Goal: Information Seeking & Learning: Learn about a topic

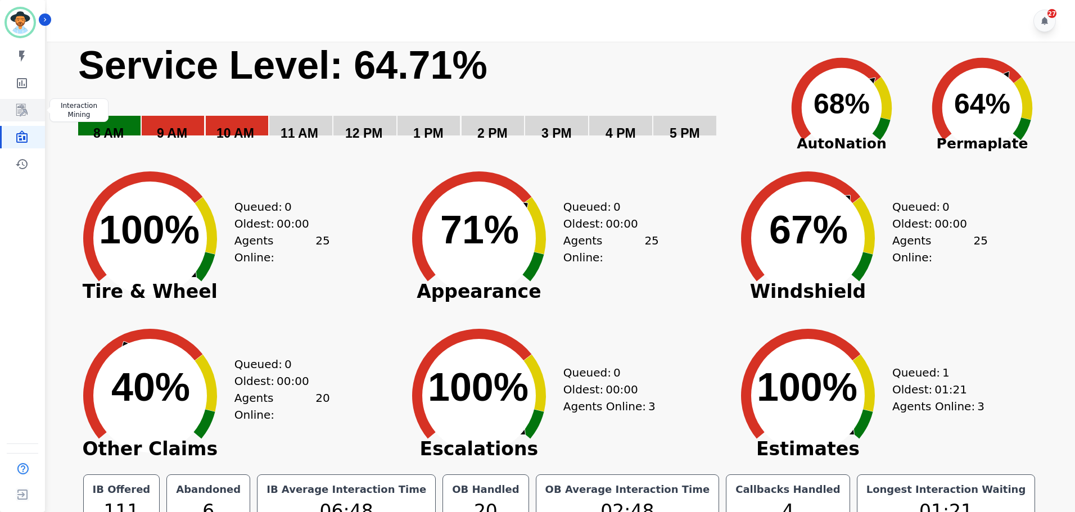
click at [20, 103] on icon "Sidebar" at bounding box center [21, 109] width 13 height 13
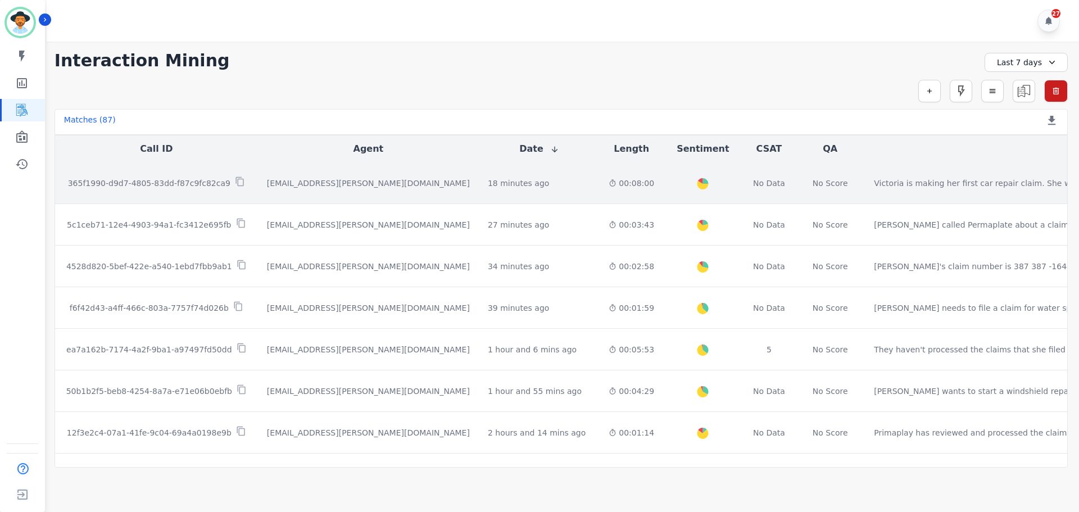
click at [167, 188] on p "365f1990-d9d7-4805-83dd-f87c9fc82ca9" at bounding box center [149, 183] width 162 height 11
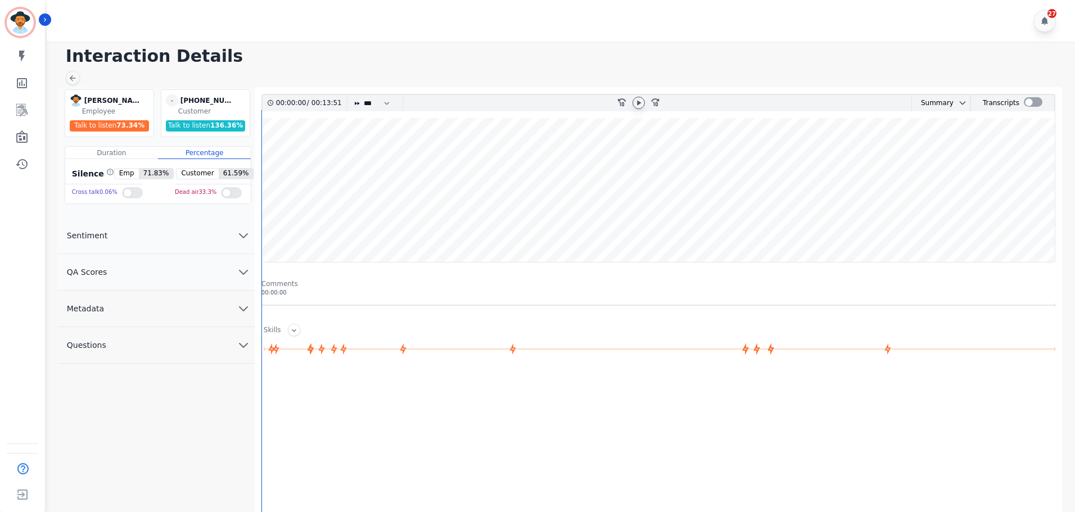
click at [639, 102] on icon at bounding box center [639, 102] width 4 height 5
click at [278, 227] on wave at bounding box center [658, 190] width 793 height 144
click at [307, 224] on wave at bounding box center [658, 190] width 793 height 144
drag, startPoint x: 316, startPoint y: 223, endPoint x: 327, endPoint y: 225, distance: 10.4
click at [319, 225] on wave at bounding box center [658, 190] width 793 height 144
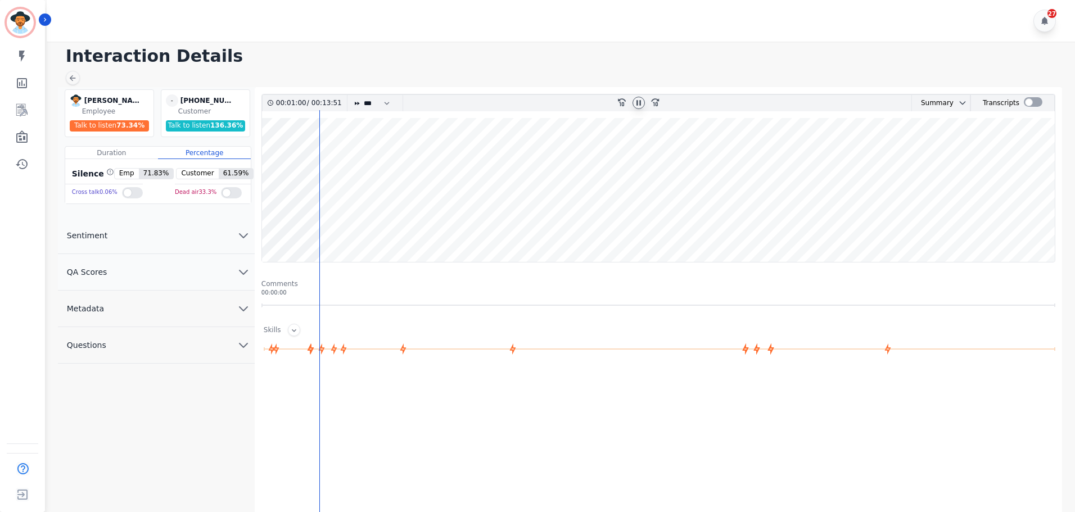
click at [333, 225] on wave at bounding box center [658, 190] width 793 height 144
click at [420, 153] on wave at bounding box center [658, 190] width 793 height 144
click at [438, 227] on wave at bounding box center [658, 190] width 793 height 144
click at [465, 228] on wave at bounding box center [658, 190] width 793 height 144
click at [495, 228] on wave at bounding box center [658, 190] width 793 height 144
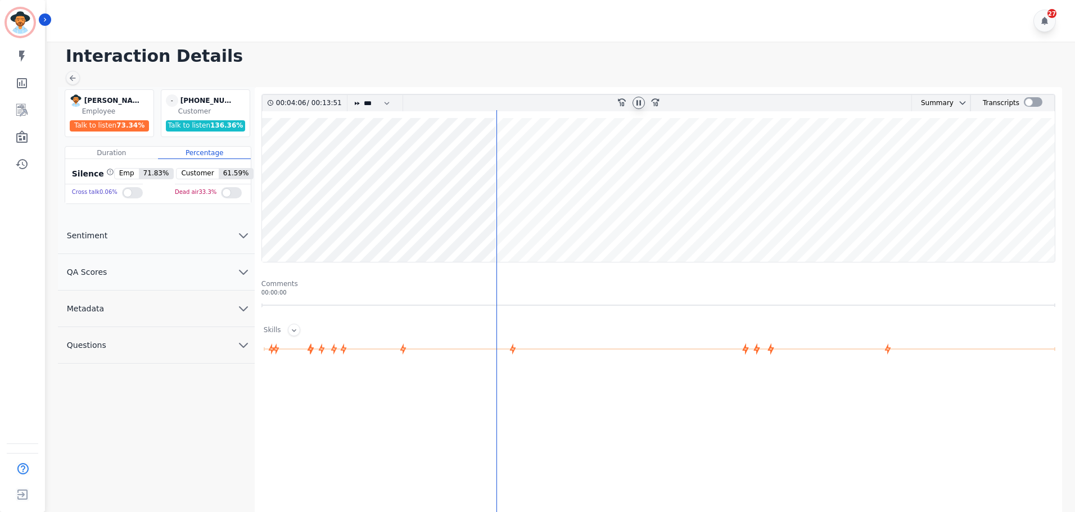
click at [513, 223] on wave at bounding box center [658, 190] width 793 height 144
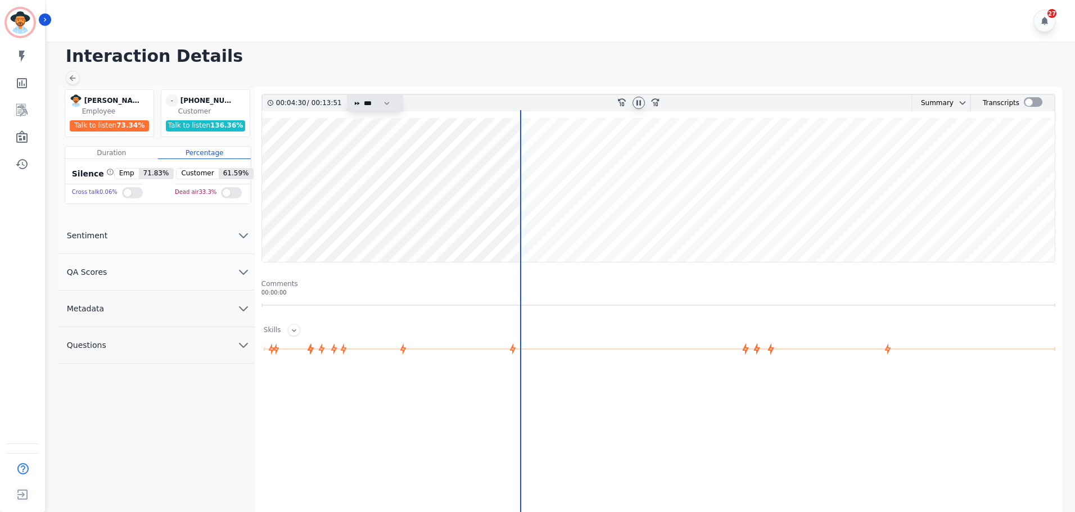
click at [369, 104] on select "* * * **** * *** * ****" at bounding box center [380, 103] width 34 height 16
select select "****"
click at [363, 95] on select "* * * **** * *** * ****" at bounding box center [380, 103] width 34 height 16
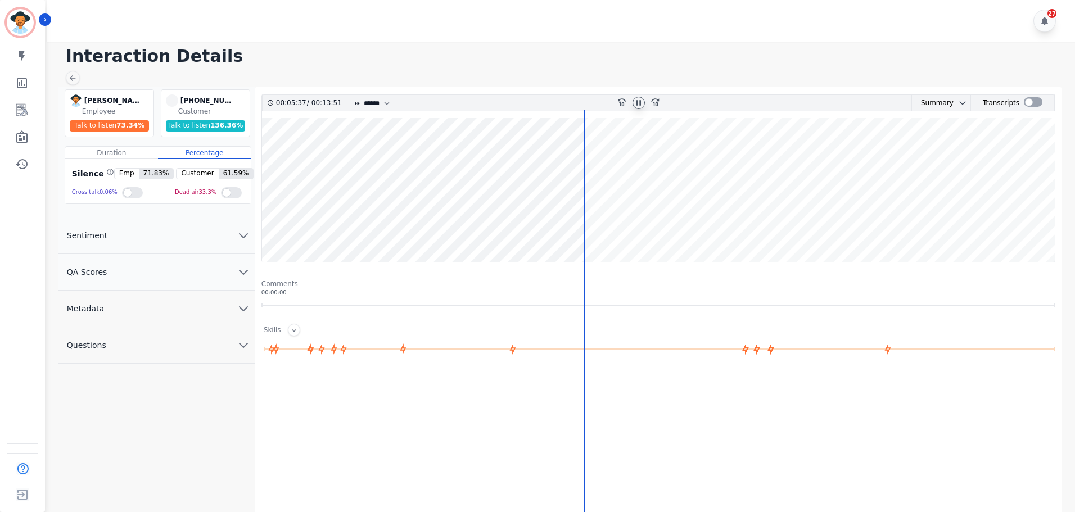
click at [637, 107] on icon at bounding box center [638, 102] width 9 height 9
click at [639, 98] on div at bounding box center [638, 103] width 12 height 12
click at [610, 157] on wave at bounding box center [658, 190] width 793 height 144
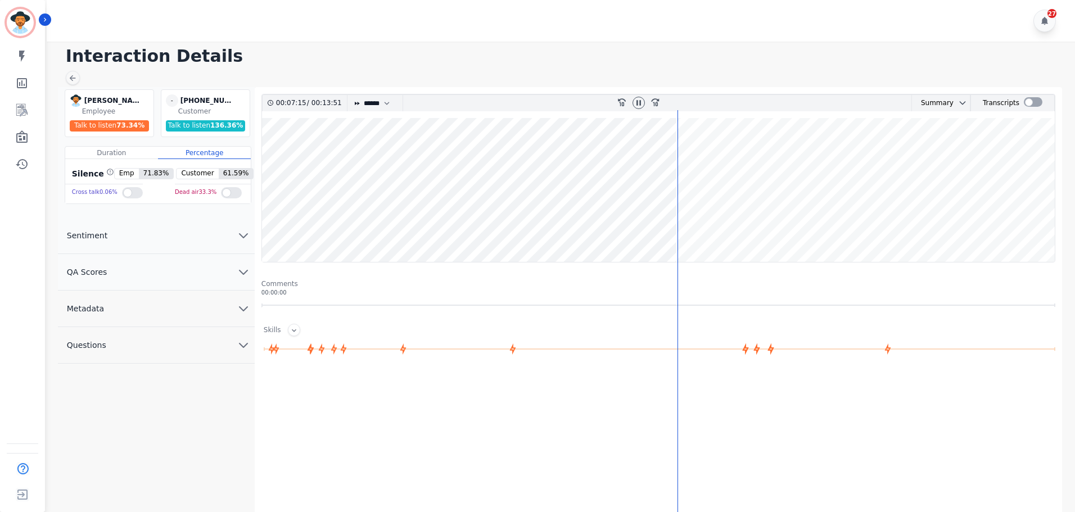
click at [681, 155] on wave at bounding box center [658, 190] width 793 height 144
click at [682, 155] on div "00:07:19 / 00:13:51 * * * **** * *** * **** rewind-10 fast-forward-10 Summary A…" at bounding box center [658, 346] width 794 height 504
drag, startPoint x: 712, startPoint y: 155, endPoint x: 722, endPoint y: 155, distance: 10.1
click at [713, 155] on wave at bounding box center [658, 190] width 793 height 144
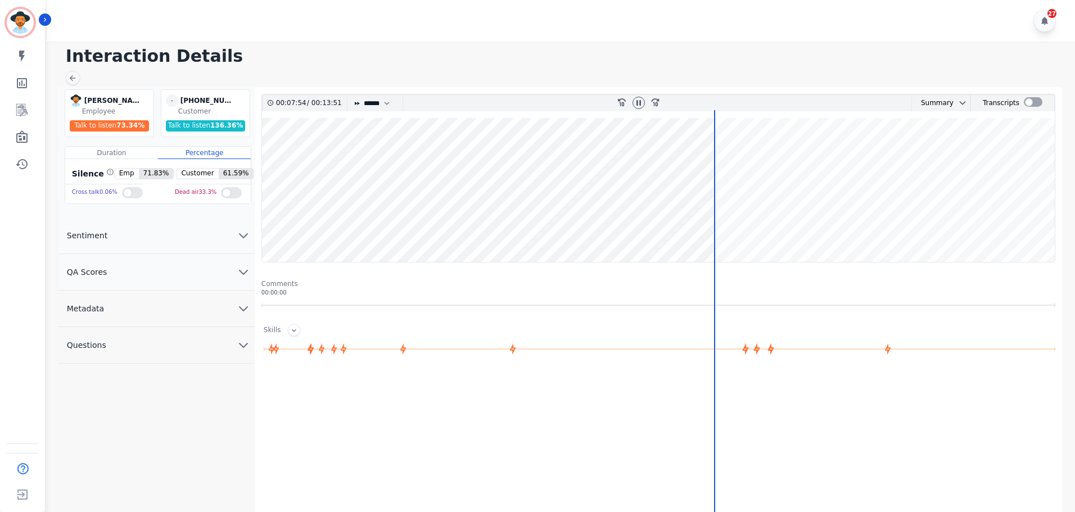
click at [735, 157] on wave at bounding box center [658, 190] width 793 height 144
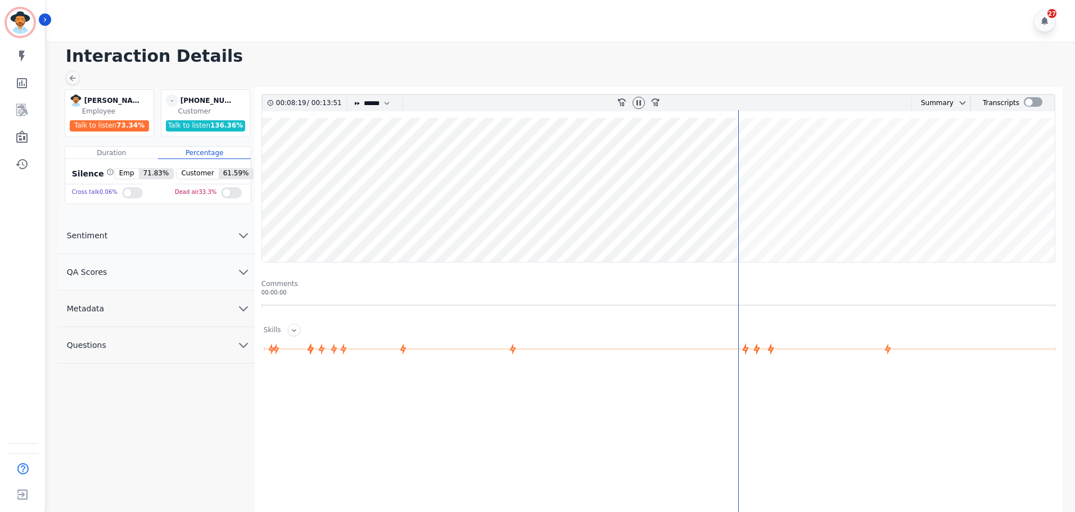
click at [681, 227] on wave at bounding box center [658, 190] width 793 height 144
click at [693, 228] on wave at bounding box center [658, 190] width 793 height 144
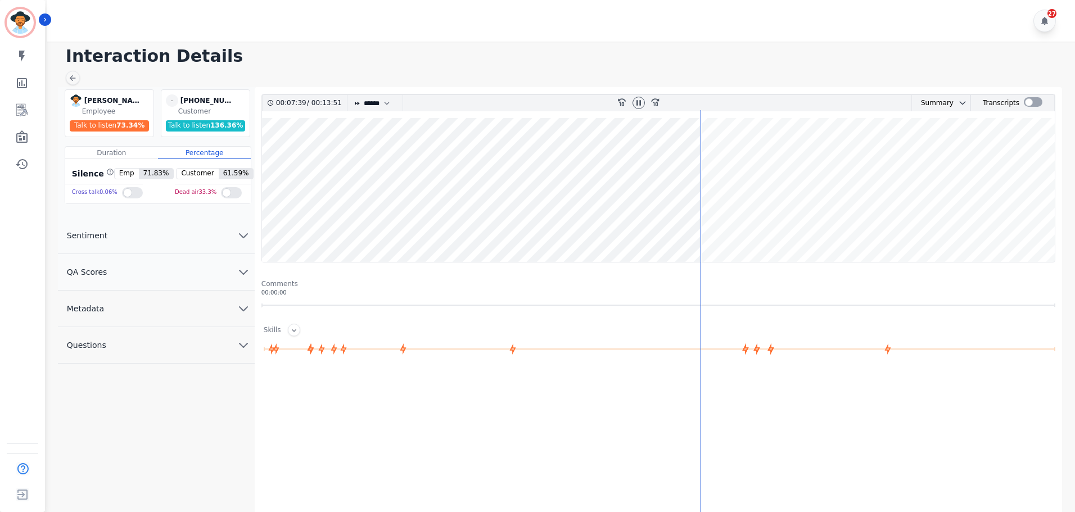
click at [708, 229] on wave at bounding box center [658, 190] width 793 height 144
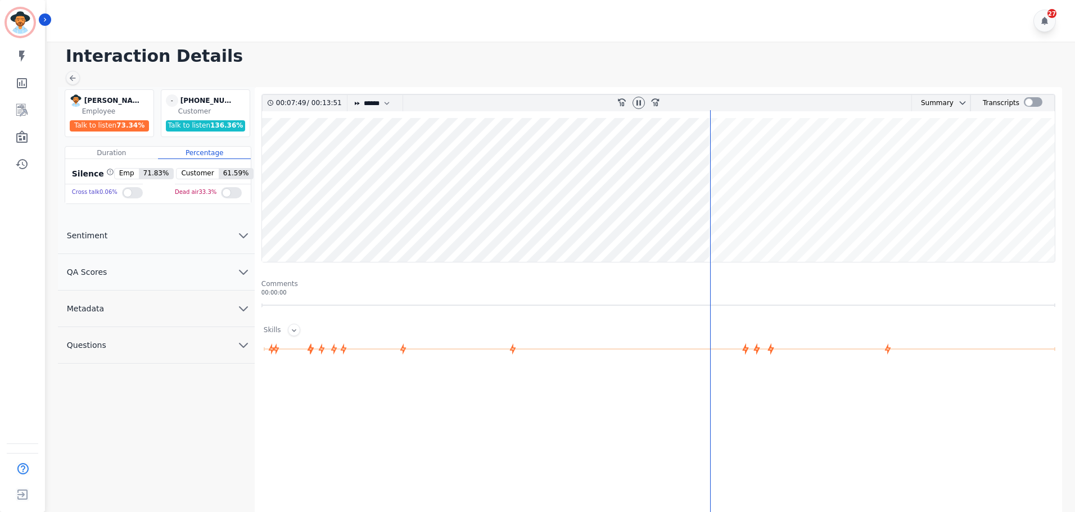
drag, startPoint x: 716, startPoint y: 227, endPoint x: 728, endPoint y: 227, distance: 11.8
click at [717, 227] on wave at bounding box center [658, 190] width 793 height 144
click at [737, 225] on wave at bounding box center [658, 190] width 793 height 144
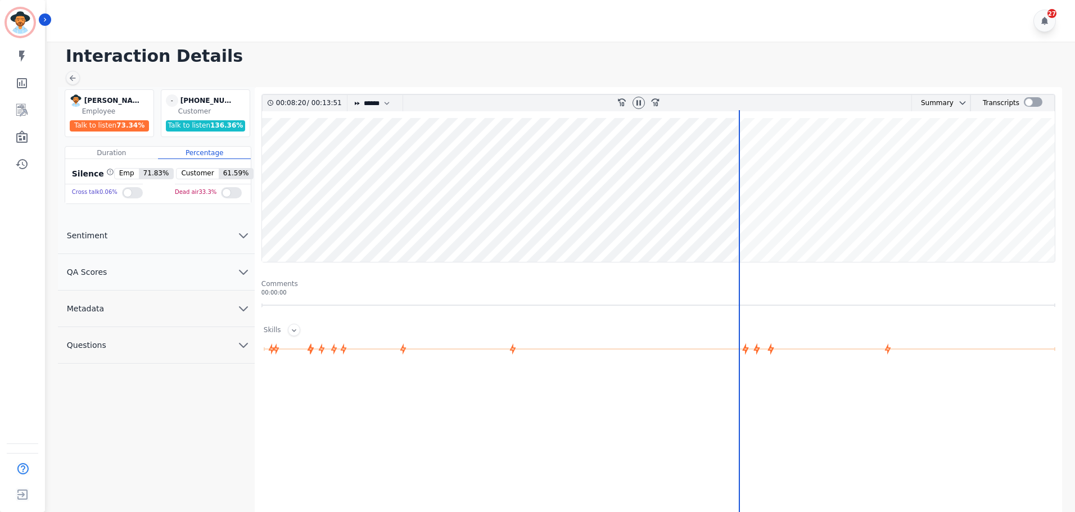
click at [773, 225] on wave at bounding box center [658, 190] width 793 height 144
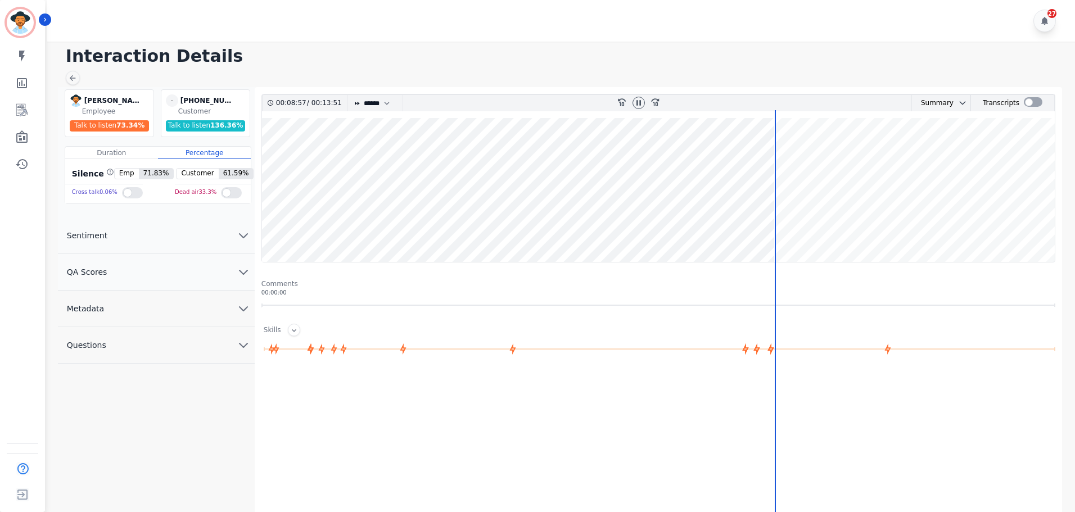
click at [835, 228] on wave at bounding box center [658, 190] width 793 height 144
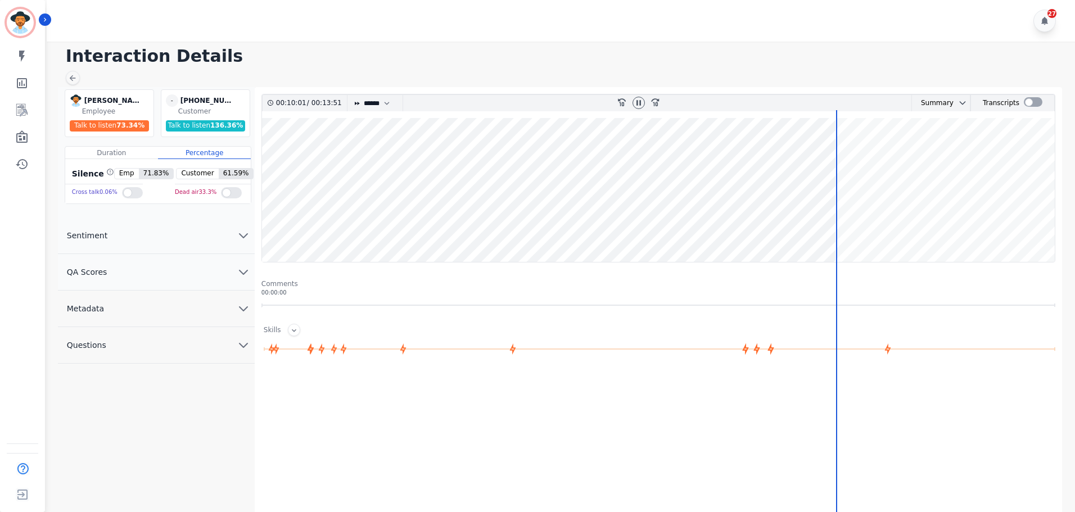
click at [862, 231] on wave at bounding box center [658, 190] width 793 height 144
click at [881, 231] on wave at bounding box center [658, 190] width 793 height 144
drag, startPoint x: 914, startPoint y: 230, endPoint x: 937, endPoint y: 230, distance: 22.5
click at [917, 230] on wave at bounding box center [658, 190] width 793 height 144
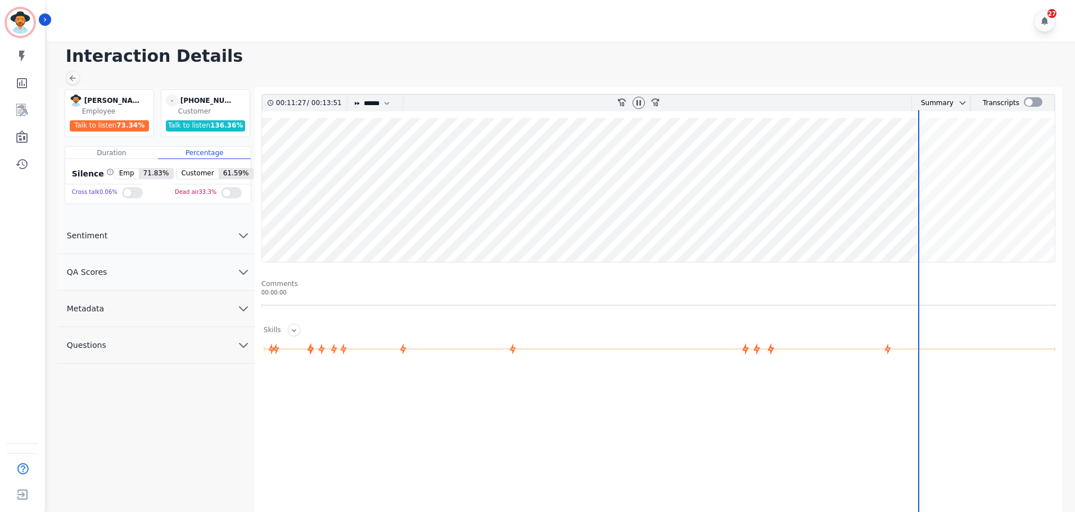
click at [999, 234] on wave at bounding box center [658, 190] width 793 height 144
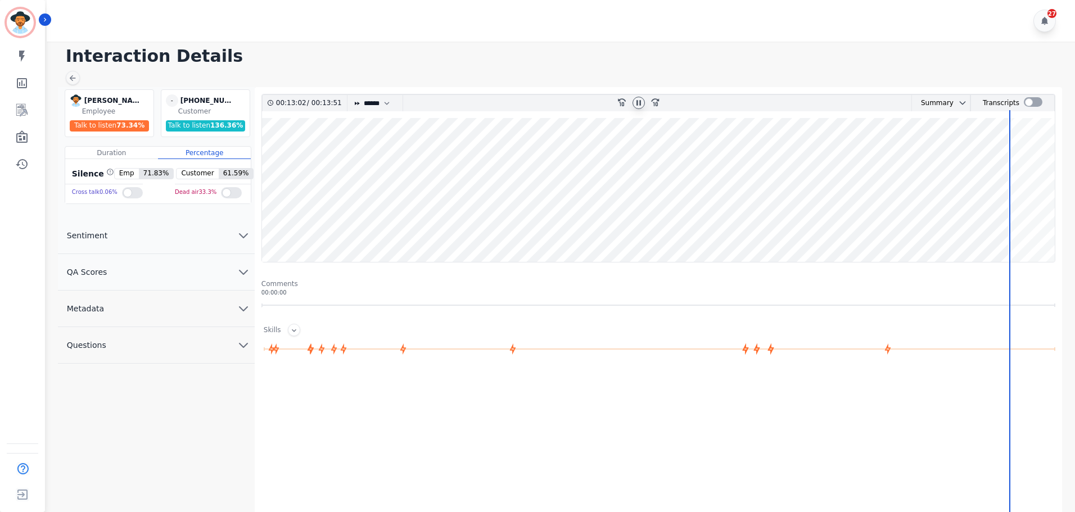
click at [639, 101] on icon at bounding box center [638, 102] width 9 height 9
click at [9, 140] on link "Sidebar" at bounding box center [23, 137] width 43 height 22
